Goal: Register for event/course

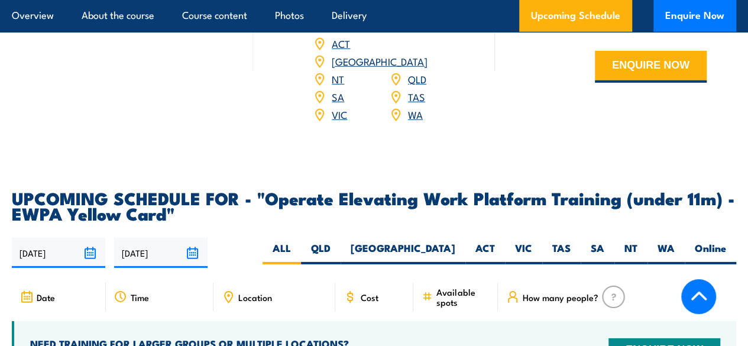
scroll to position [1774, 0]
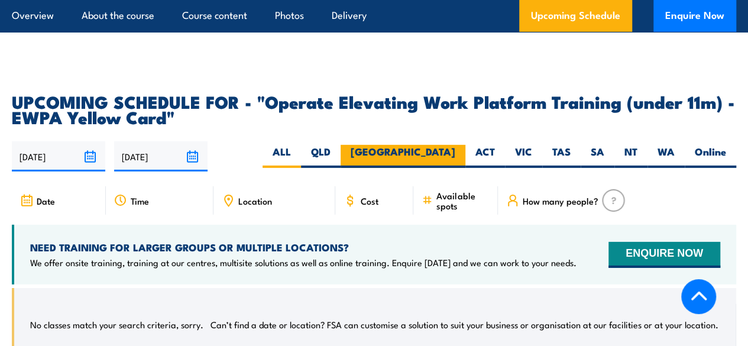
click at [444, 164] on label "[GEOGRAPHIC_DATA]" at bounding box center [403, 156] width 125 height 23
click at [455, 153] on input "[GEOGRAPHIC_DATA]" at bounding box center [459, 149] width 8 height 8
radio input "true"
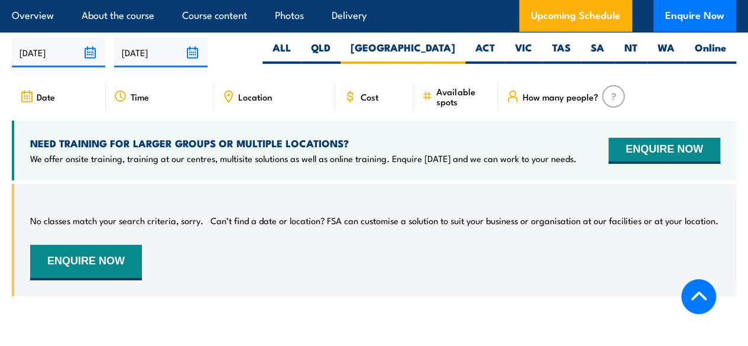
scroll to position [1907, 0]
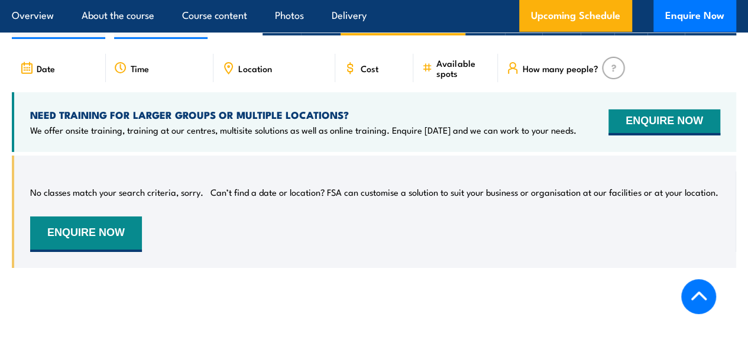
click at [252, 107] on div "NEED TRAINING FOR LARGER GROUPS OR MULTIPLE LOCATIONS? We offer onsite training…" at bounding box center [374, 122] width 724 height 60
click at [272, 73] on div "Location" at bounding box center [275, 68] width 122 height 28
click at [258, 73] on span "Location" at bounding box center [255, 68] width 34 height 10
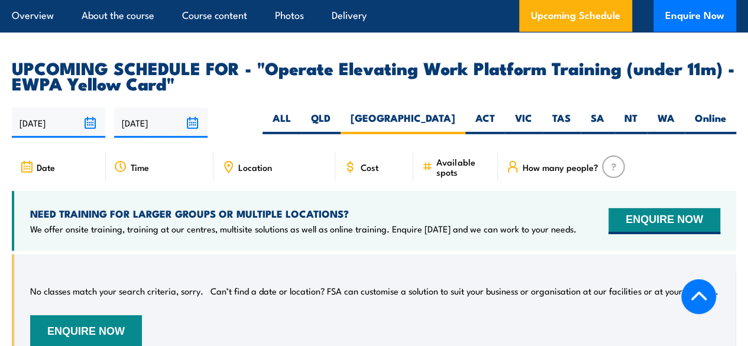
click at [24, 132] on input "[DATE]" at bounding box center [58, 123] width 93 height 30
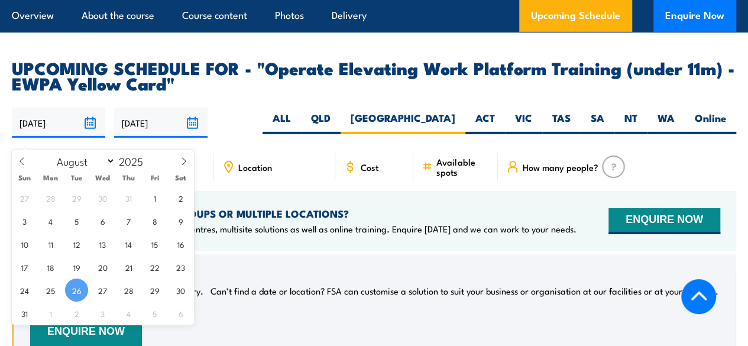
click at [130, 137] on input "[DATE]" at bounding box center [160, 123] width 93 height 30
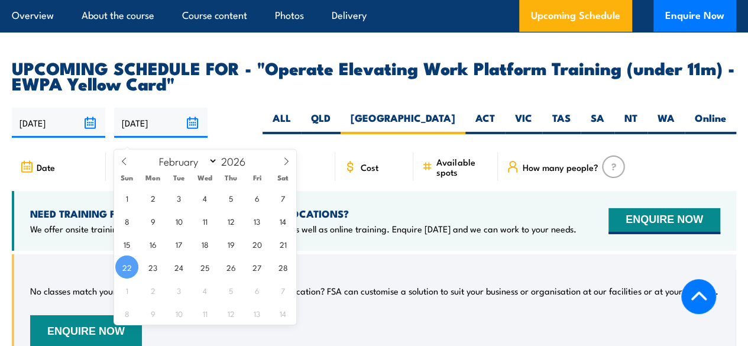
click at [251, 108] on article "UPCOMING SCHEDULE FOR - "Operate Elevating Work Platform Training (under 11m) -…" at bounding box center [374, 222] width 724 height 325
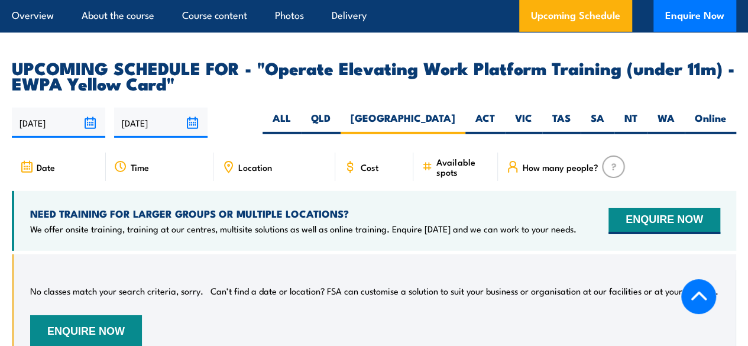
click at [52, 181] on div "Date" at bounding box center [59, 167] width 94 height 28
click at [135, 172] on span "Time" at bounding box center [140, 167] width 18 height 10
click at [253, 171] on span "Location" at bounding box center [255, 167] width 34 height 10
click at [301, 130] on label "ALL" at bounding box center [282, 122] width 38 height 23
click at [299, 119] on input "ALL" at bounding box center [295, 115] width 8 height 8
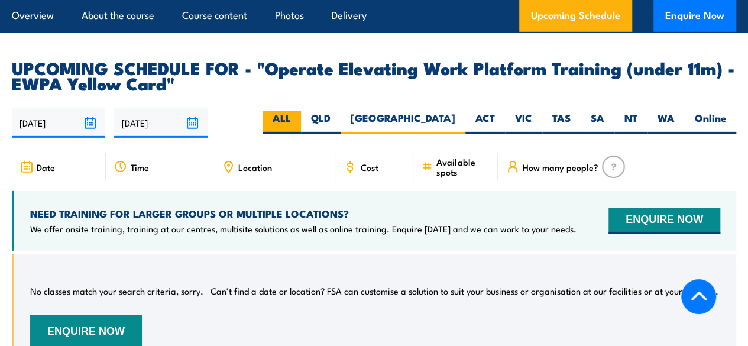
radio input "true"
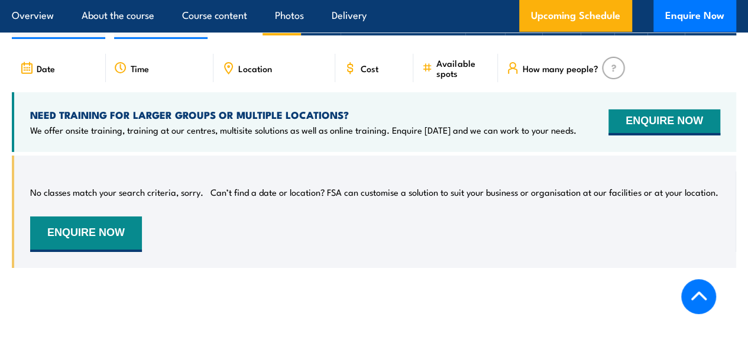
scroll to position [1872, 0]
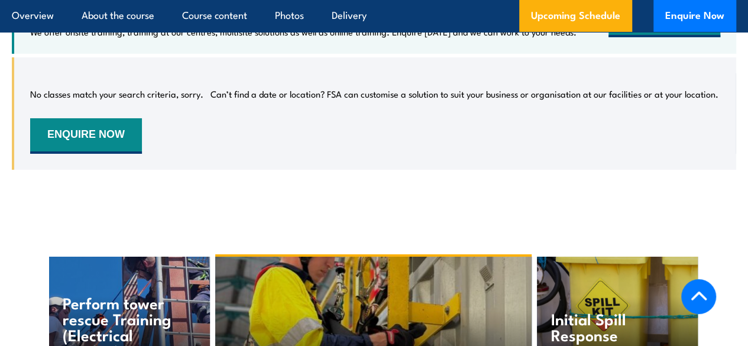
scroll to position [1907, 0]
